Goal: Information Seeking & Learning: Learn about a topic

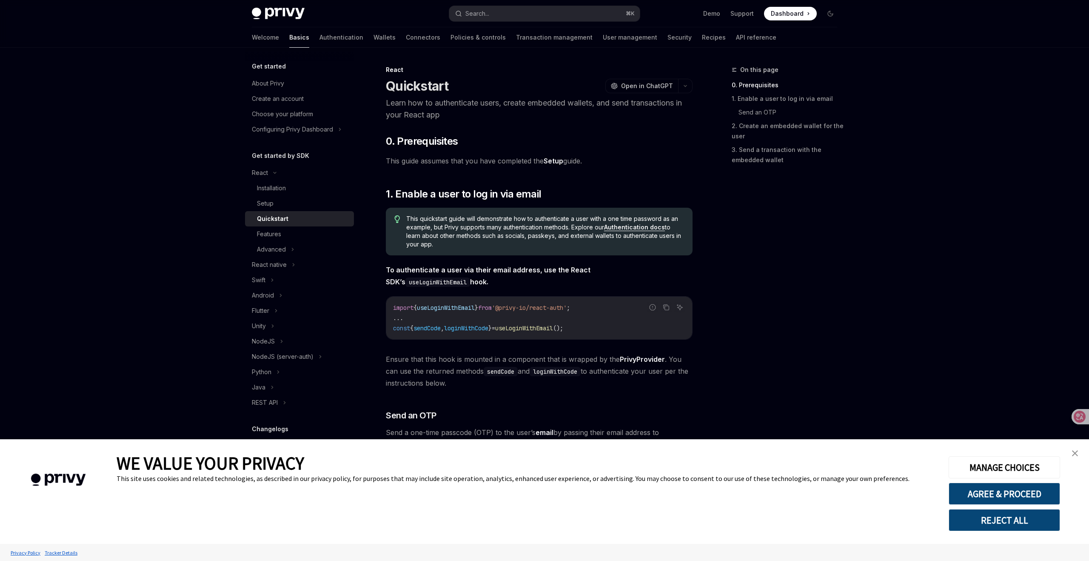
type textarea "*"
click at [1014, 493] on button "AGREE & PROCEED" at bounding box center [1004, 493] width 111 height 22
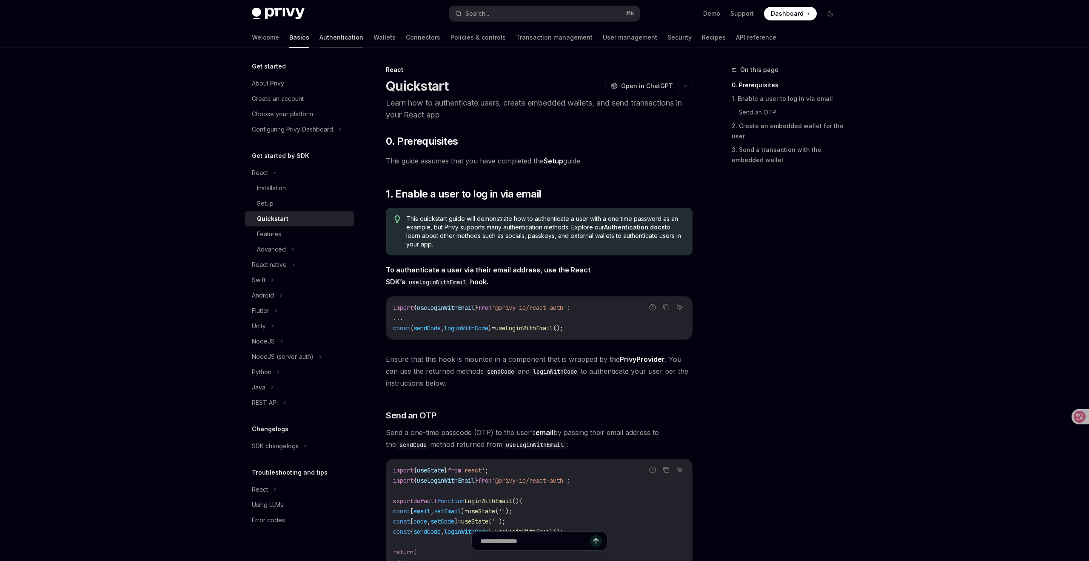
click at [319, 37] on link "Authentication" at bounding box center [341, 37] width 44 height 20
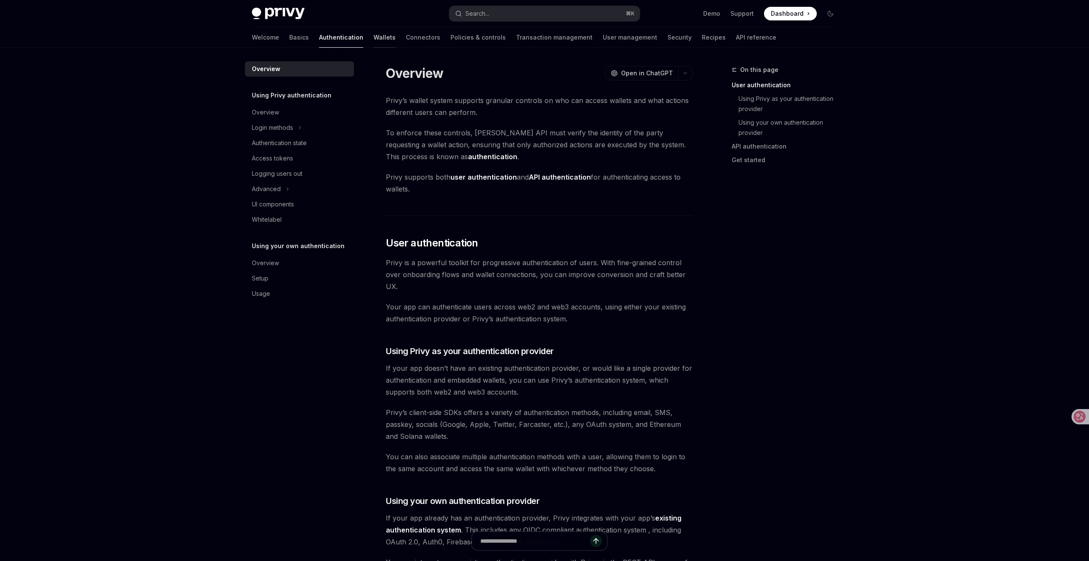
click at [373, 36] on link "Wallets" at bounding box center [384, 37] width 22 height 20
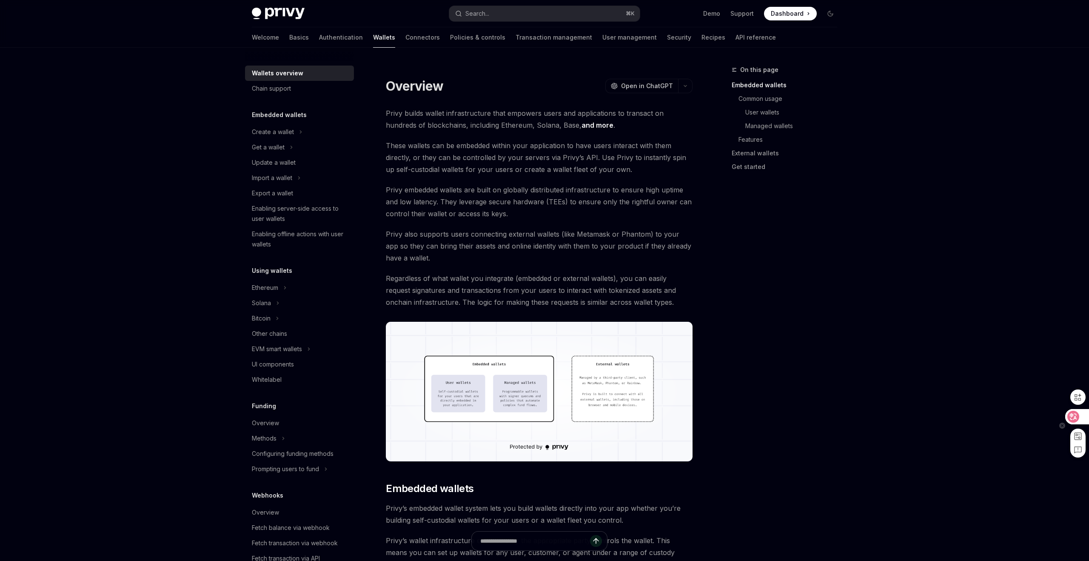
click at [1074, 415] on icon at bounding box center [1073, 416] width 9 height 9
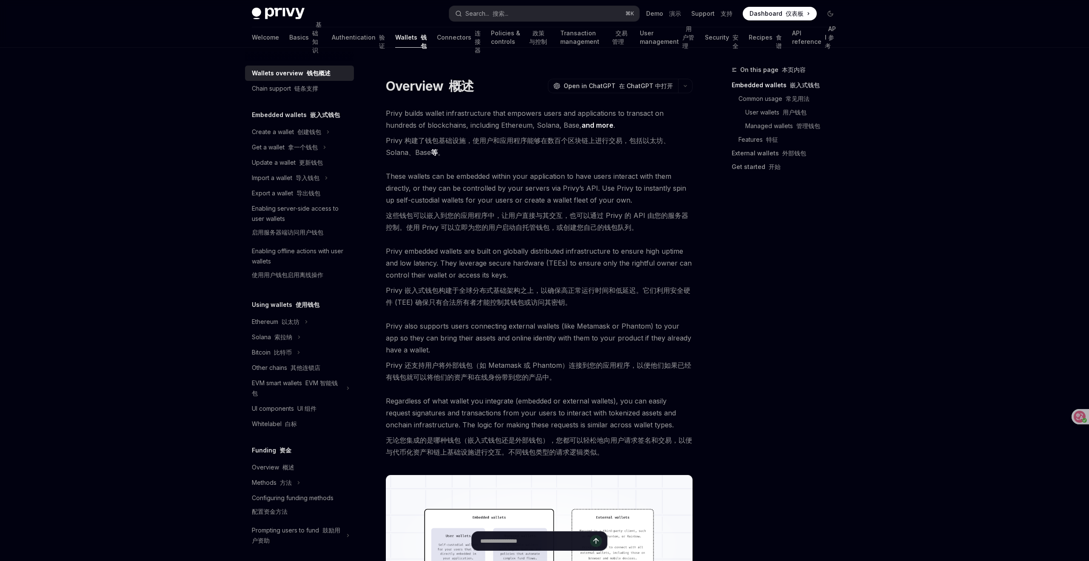
click at [614, 225] on font "这些钱包可以嵌入到您的应用程序中，让用户直接与其交互，也可以通过 Privy 的 API 由您的服务器控制。使用 Privy 可以立即为您的用户启动自托管钱包…" at bounding box center [537, 221] width 302 height 20
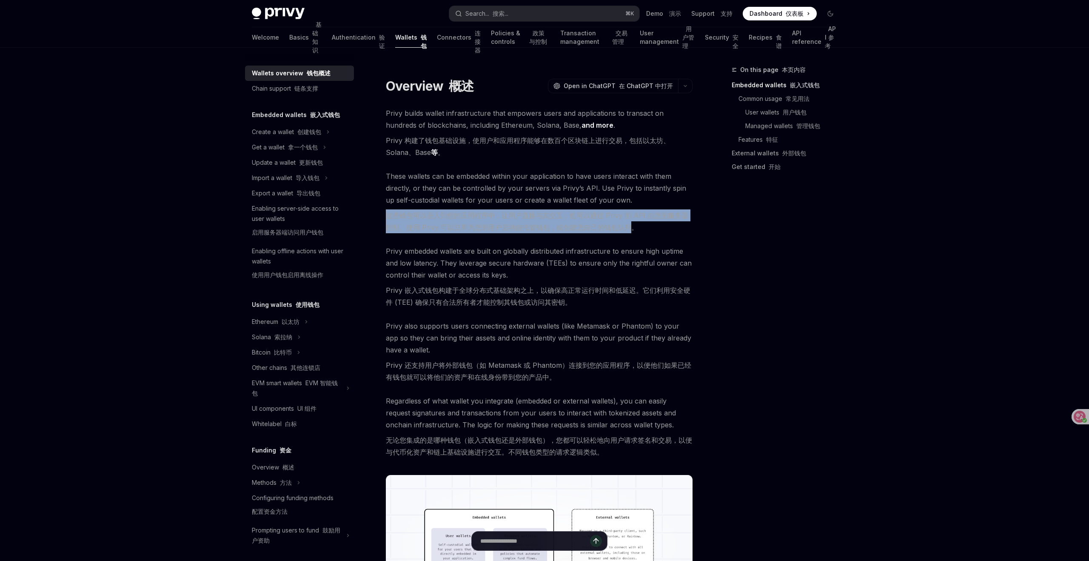
drag, startPoint x: 388, startPoint y: 216, endPoint x: 631, endPoint y: 222, distance: 243.8
click at [631, 223] on font "这些钱包可以嵌入到您的应用程序中，让用户直接与其交互，也可以通过 Privy 的 API 由您的服务器控制。使用 Privy 可以立即为您的用户启动自托管钱包…" at bounding box center [537, 221] width 302 height 20
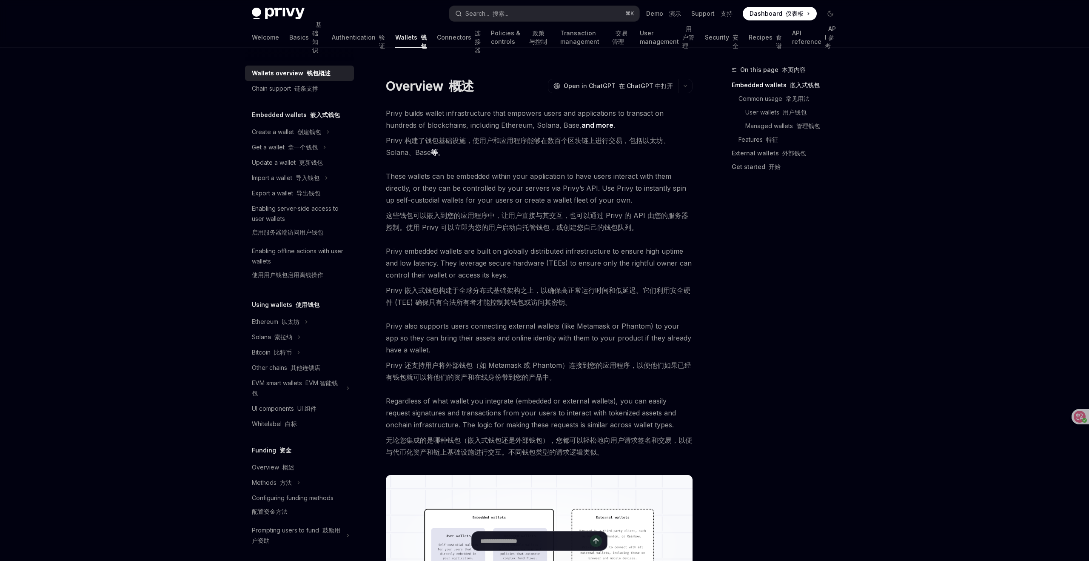
click at [739, 328] on div "On this page 本页内容 Embedded wallets 嵌入式钱包 Common usage 常见用法 User wallets 用户钱包 Ma…" at bounding box center [779, 313] width 129 height 496
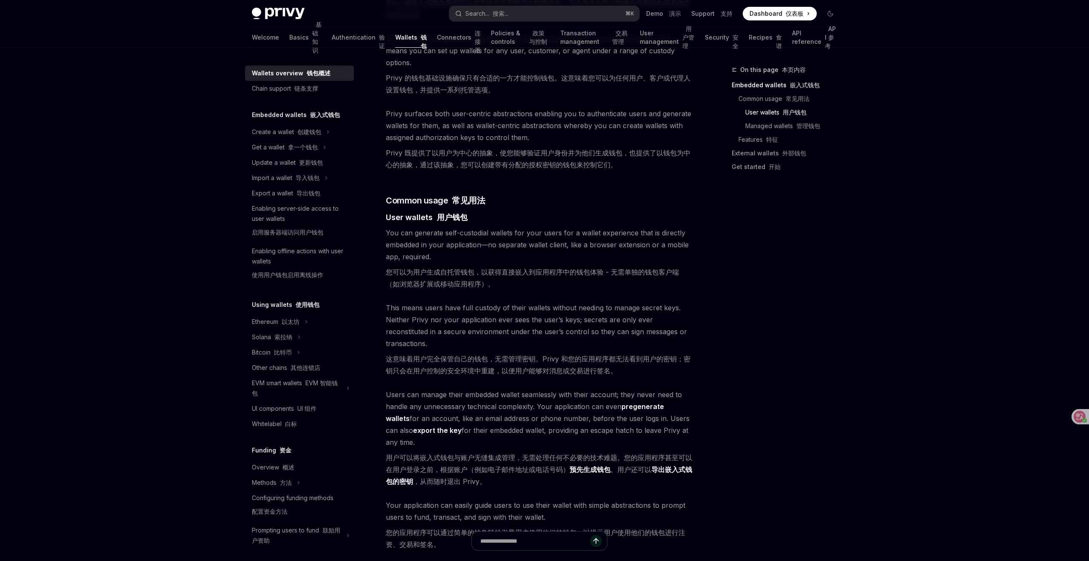
scroll to position [684, 0]
click at [760, 434] on div "On this page 本页内容 Embedded wallets 嵌入式钱包 Common usage 常见用法 User wallets 用户钱包 Ma…" at bounding box center [779, 313] width 129 height 496
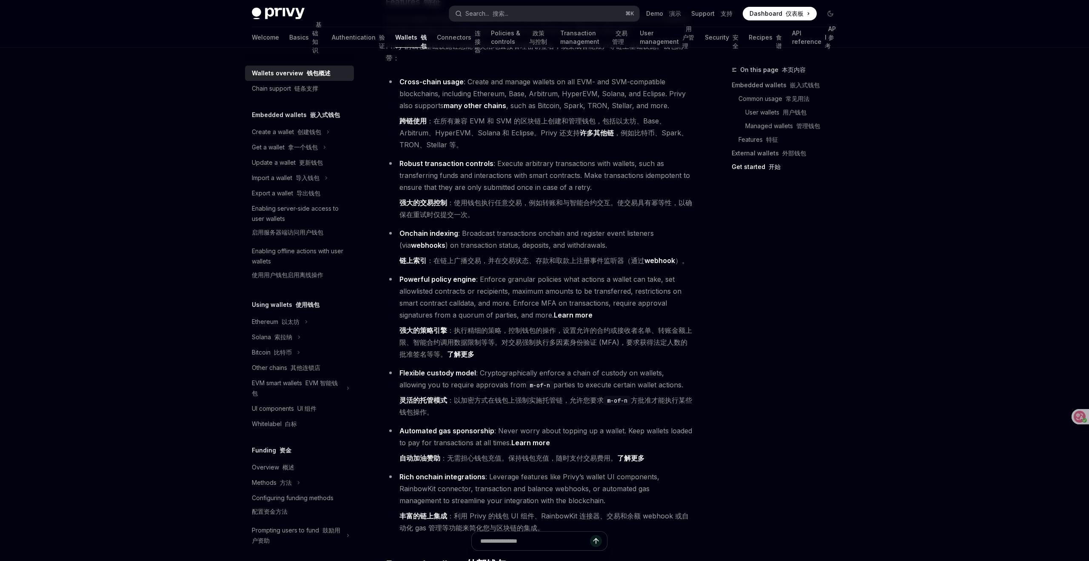
scroll to position [1461, 0]
click at [760, 433] on div "On this page 本页内容 Embedded wallets 嵌入式钱包 Common usage 常见用法 User wallets 用户钱包 Ma…" at bounding box center [779, 313] width 129 height 496
click at [718, 418] on div "On this page 本页内容 Embedded wallets 嵌入式钱包 Common usage 常见用法 User wallets 用户钱包 Ma…" at bounding box center [779, 313] width 129 height 496
click at [771, 351] on div "On this page 本页内容 Embedded wallets 嵌入式钱包 Common usage 常见用法 User wallets 用户钱包 Ma…" at bounding box center [779, 313] width 129 height 496
click at [842, 270] on div "On this page 本页内容 Embedded wallets 嵌入式钱包 Common usage 常见用法 User wallets 用户钱包 Ma…" at bounding box center [779, 313] width 129 height 496
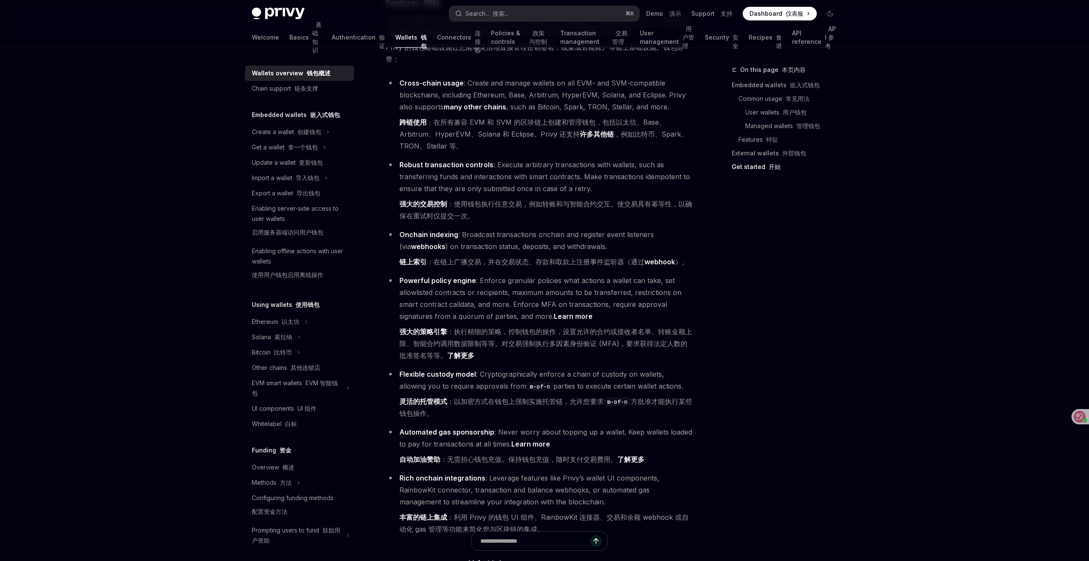
type textarea "*"
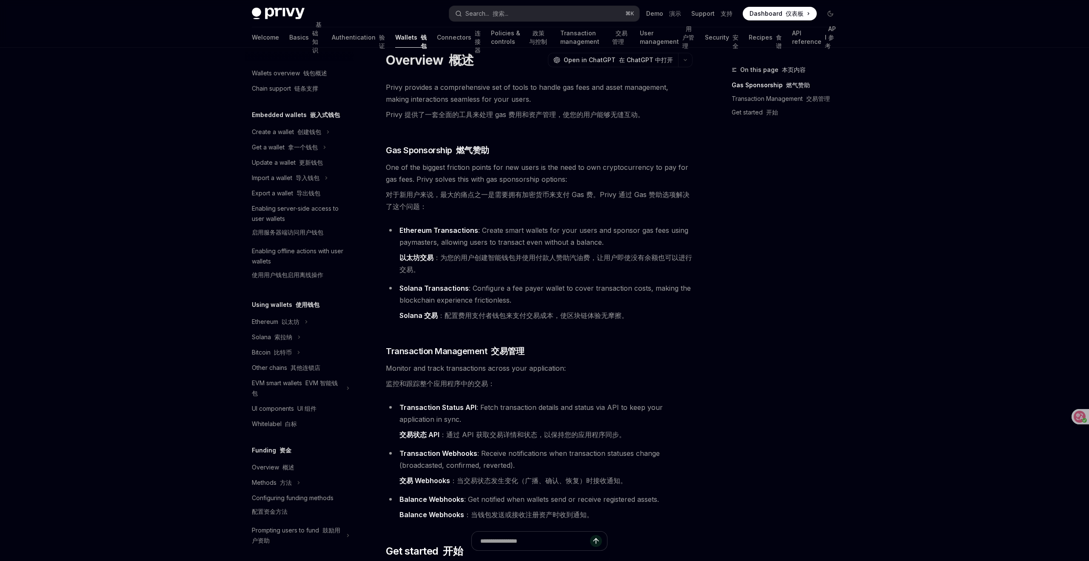
scroll to position [12, 0]
click at [530, 539] on input "text" at bounding box center [535, 540] width 151 height 19
type input "*"
type input "**********"
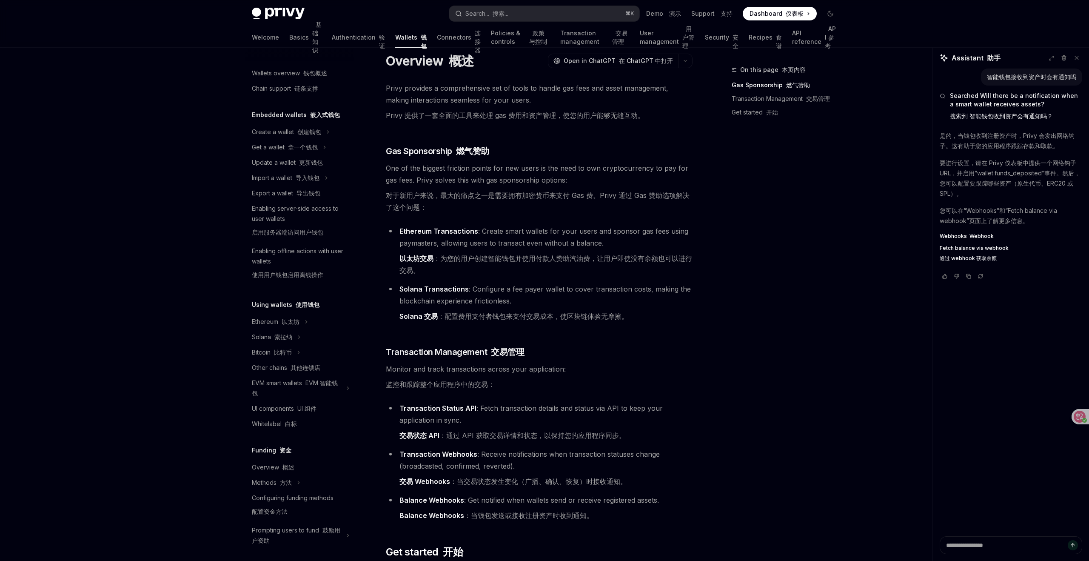
click at [778, 312] on div "On this page 本页内容 Gas Sponsorship 燃气赞助 Transaction Management 交易管理 Get started …" at bounding box center [779, 313] width 129 height 496
type textarea "*"
